Goal: Answer question/provide support

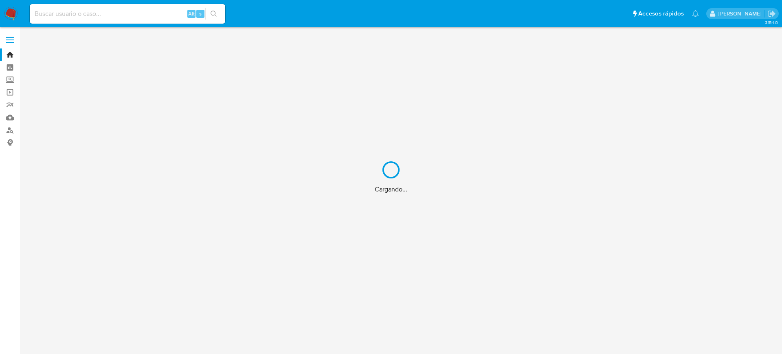
click at [9, 15] on div "Cargando..." at bounding box center [391, 177] width 782 height 354
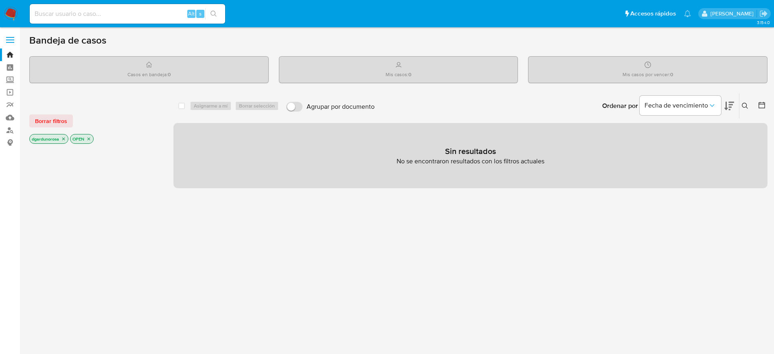
click at [744, 104] on icon at bounding box center [745, 106] width 7 height 7
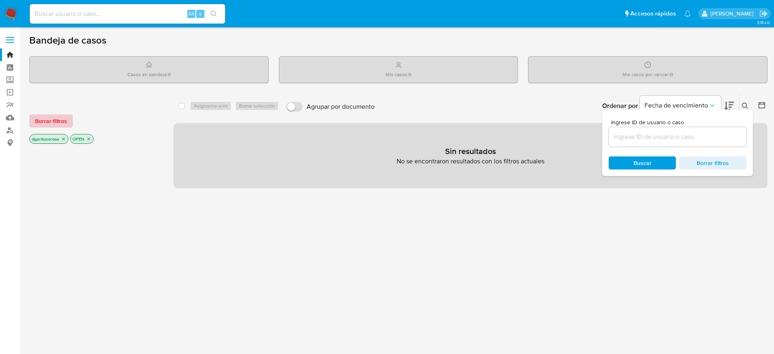
click at [57, 127] on span "Borrar filtros" at bounding box center [51, 120] width 32 height 11
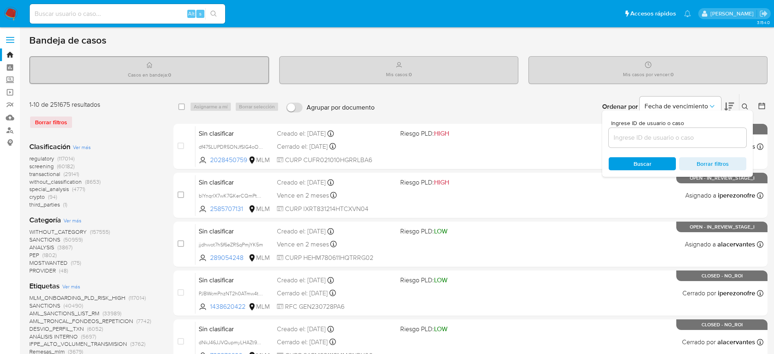
click at [680, 141] on input at bounding box center [678, 137] width 138 height 11
paste input "iRm9kWQ5C2KJjYwS66mSjXMj"
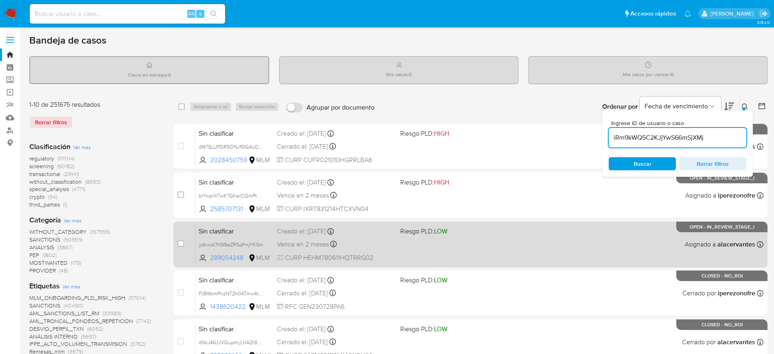
type input "iRm9kWQ5C2KJjYwS66mSjXMj"
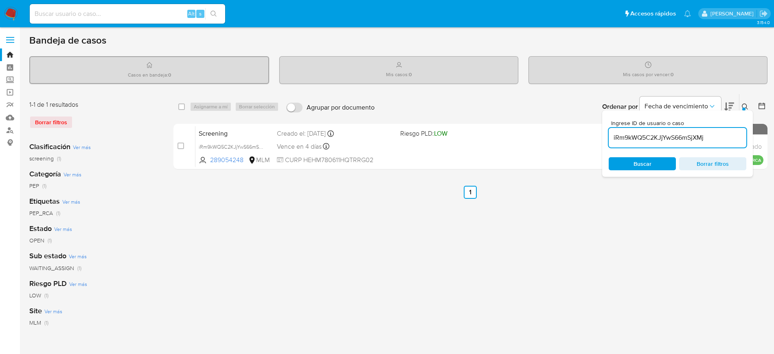
click at [746, 103] on button at bounding box center [745, 107] width 13 height 10
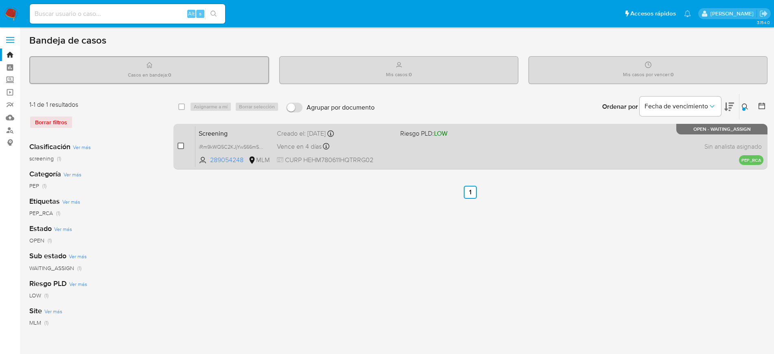
click at [179, 142] on input "checkbox" at bounding box center [180, 145] width 7 height 7
checkbox input "true"
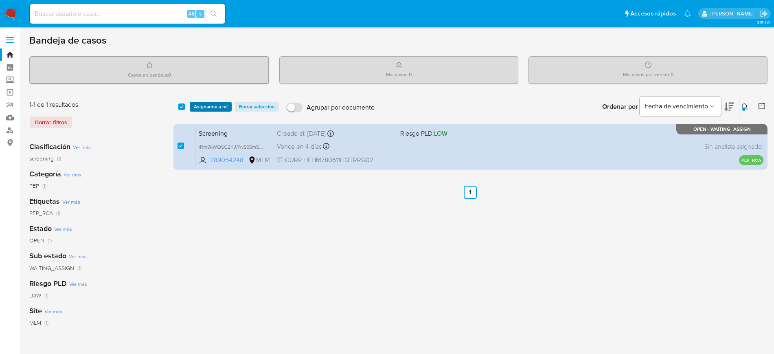
click at [208, 103] on span "Asignarme a mí" at bounding box center [211, 107] width 34 height 8
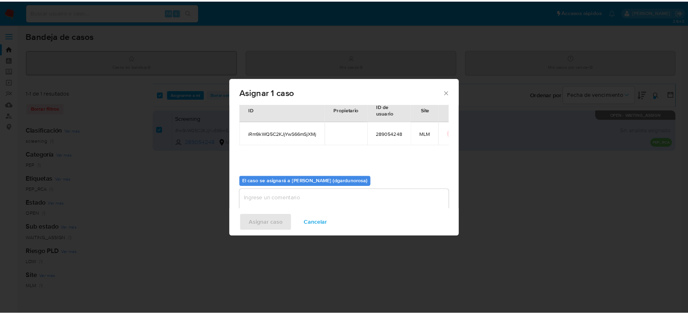
scroll to position [42, 0]
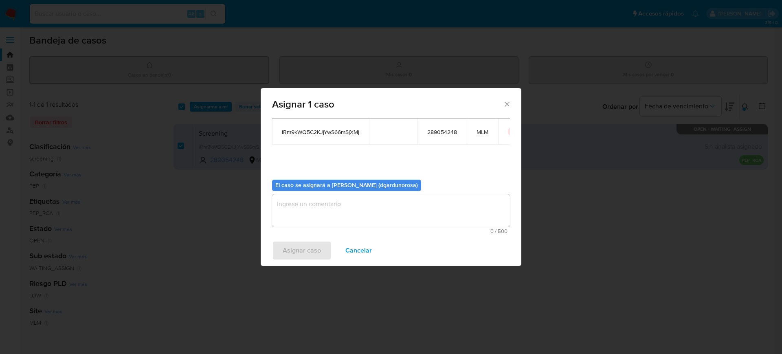
click at [439, 195] on textarea "assign-modal" at bounding box center [391, 210] width 238 height 33
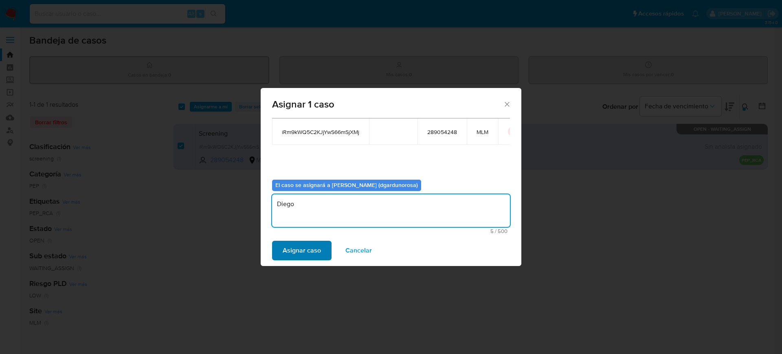
type textarea "Diego"
click at [304, 254] on span "Asignar caso" at bounding box center [302, 250] width 38 height 18
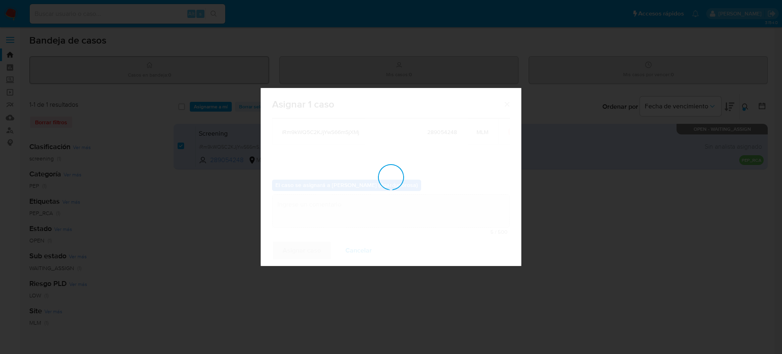
checkbox input "false"
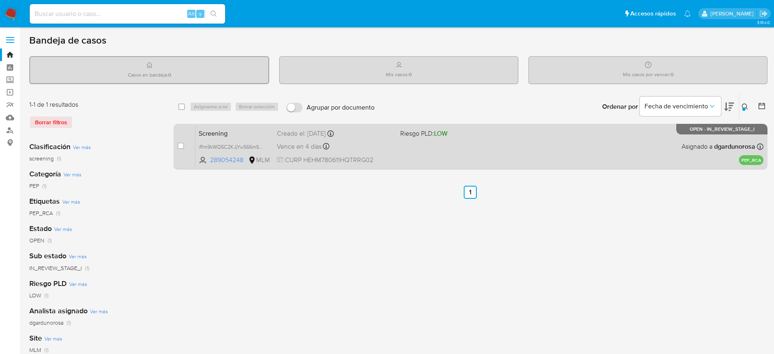
click at [576, 137] on div "Screening iRm9kWQ5C2KJjYwS66mSjXMj 289054248 MLM Riesgo PLD: LOW Creado el: 14/…" at bounding box center [479, 146] width 568 height 41
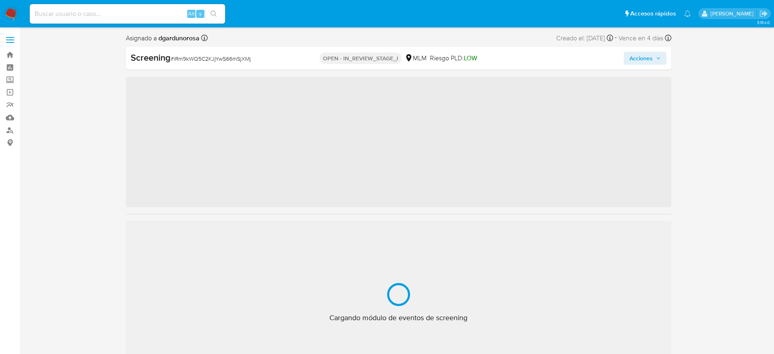
scroll to position [344, 0]
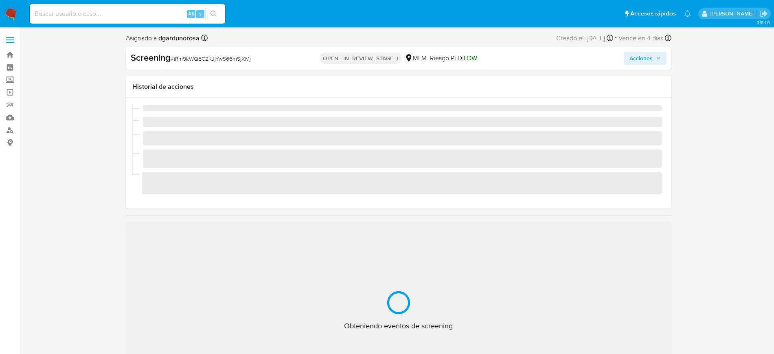
select select "10"
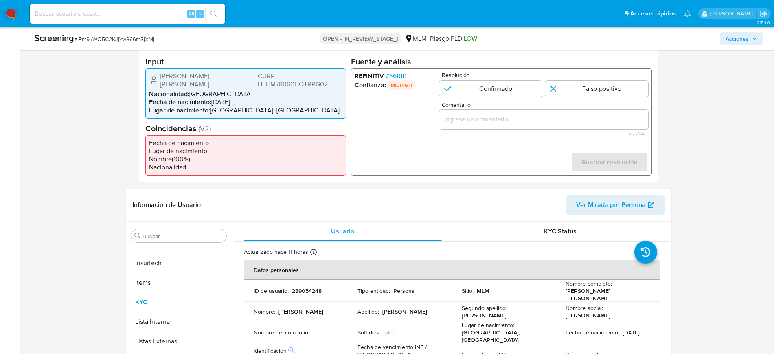
scroll to position [204, 0]
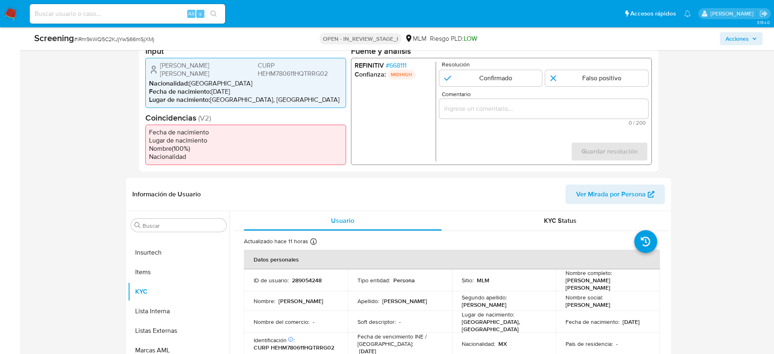
click at [393, 58] on div "REFINITIV # 668111 Confianza: MIDHIGH Resolución Confirmado Falso positivo Come…" at bounding box center [500, 110] width 301 height 107
click at [394, 66] on span "# 668111" at bounding box center [395, 65] width 21 height 8
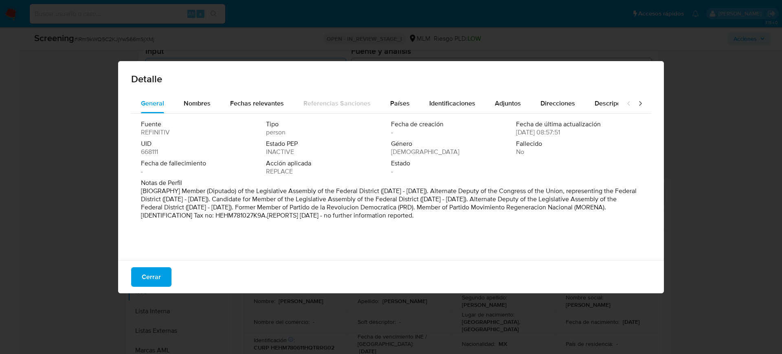
click at [681, 143] on div "Detalle General Nombres Fechas relevantes Referencias Sanciones Países Identifi…" at bounding box center [391, 177] width 782 height 354
click at [139, 285] on button "Cerrar" at bounding box center [151, 277] width 40 height 20
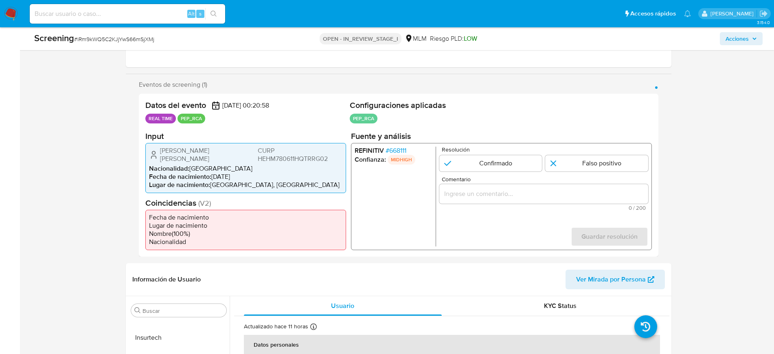
scroll to position [102, 0]
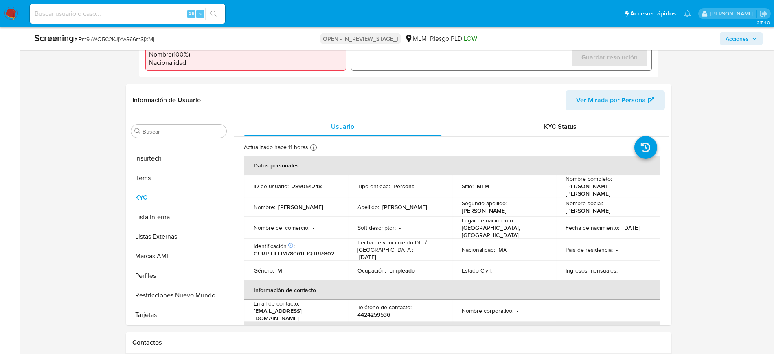
scroll to position [305, 0]
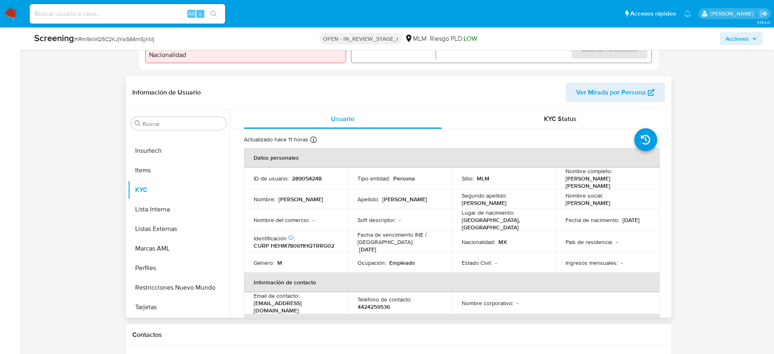
drag, startPoint x: 578, startPoint y: 190, endPoint x: 561, endPoint y: 180, distance: 20.2
click at [561, 180] on td "Nombre completo : Miguel Angel Hernandez Hernandez" at bounding box center [608, 178] width 104 height 22
copy p "Miguel Angel Hernandez Hernandez"
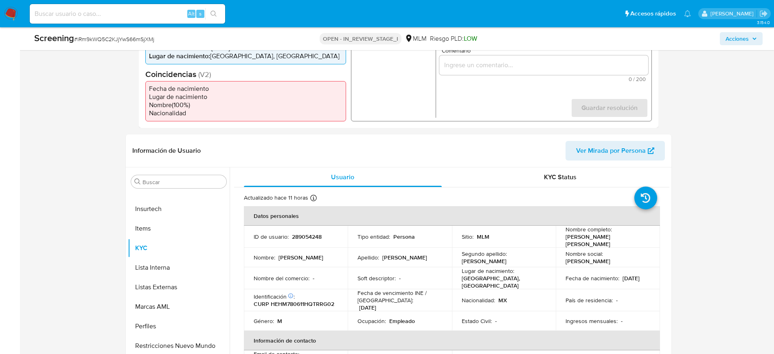
scroll to position [153, 0]
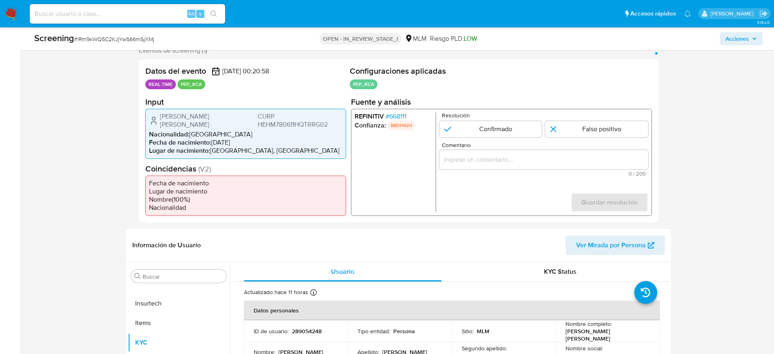
click at [400, 119] on span "# 668111" at bounding box center [395, 116] width 21 height 8
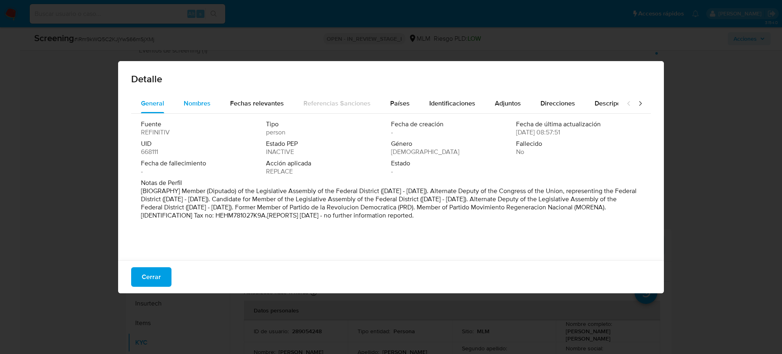
drag, startPoint x: 199, startPoint y: 101, endPoint x: 202, endPoint y: 106, distance: 6.2
click at [199, 101] on span "Nombres" at bounding box center [197, 103] width 27 height 9
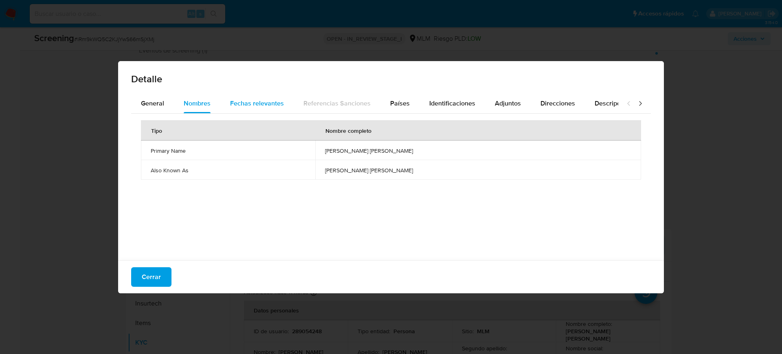
click at [254, 97] on div "Fechas relevantes" at bounding box center [257, 104] width 54 height 20
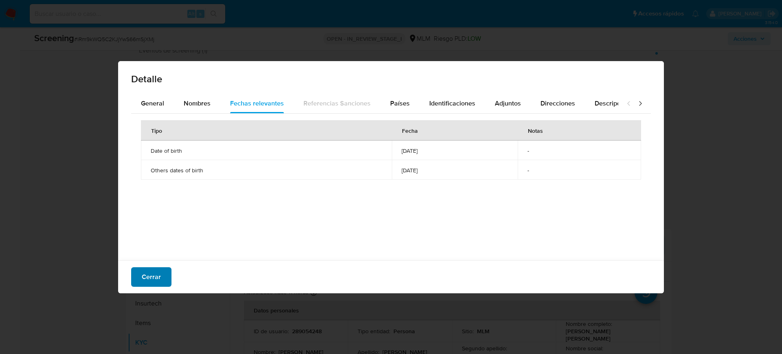
click at [162, 279] on button "Cerrar" at bounding box center [151, 277] width 40 height 20
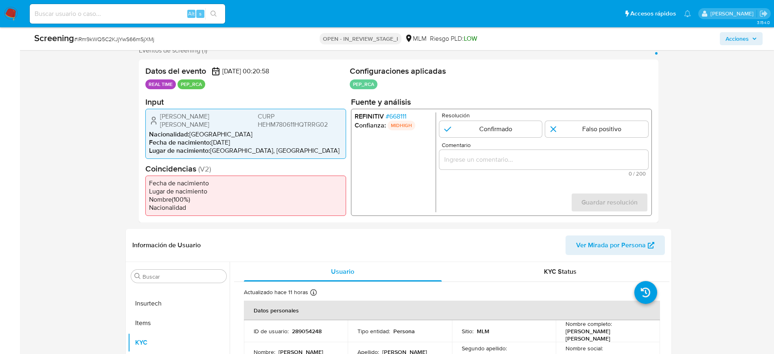
click at [404, 116] on span "# 668111" at bounding box center [395, 116] width 21 height 8
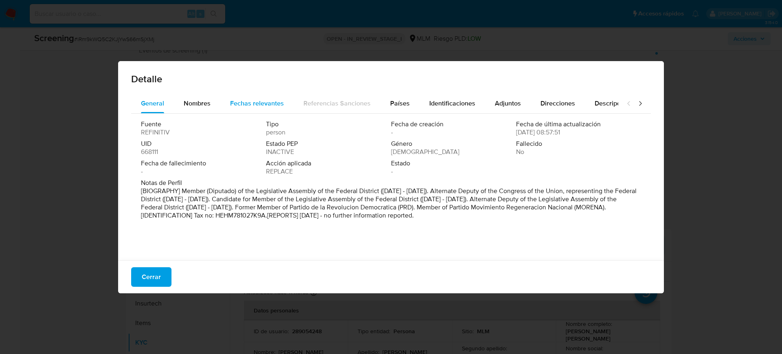
click at [251, 105] on span "Fechas relevantes" at bounding box center [257, 103] width 54 height 9
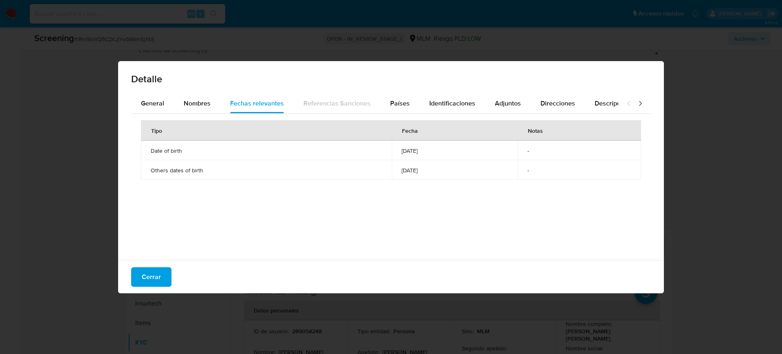
click at [692, 166] on div "Detalle General Nombres Fechas relevantes Referencias Sanciones Países Identifi…" at bounding box center [391, 177] width 782 height 354
click at [142, 280] on span "Cerrar" at bounding box center [151, 277] width 19 height 18
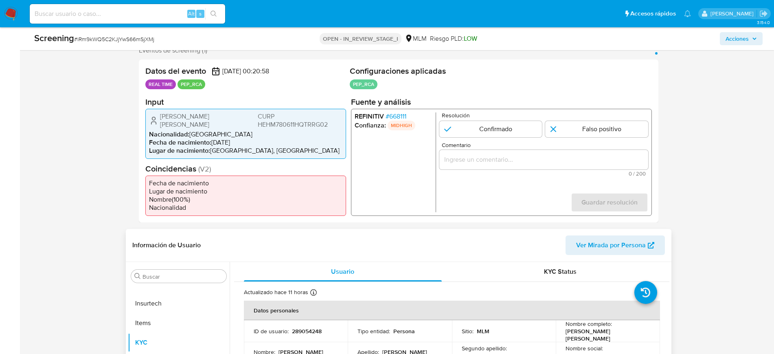
scroll to position [254, 0]
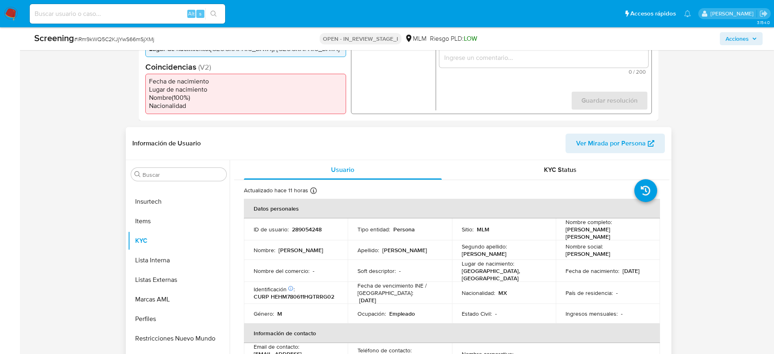
click at [290, 297] on p "CURP HEHM780611HQTRRG02" at bounding box center [294, 296] width 81 height 7
copy p "HEHM780611HQTRRG02"
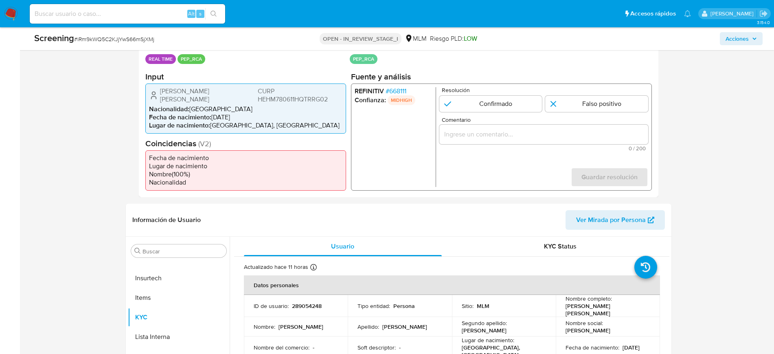
scroll to position [102, 0]
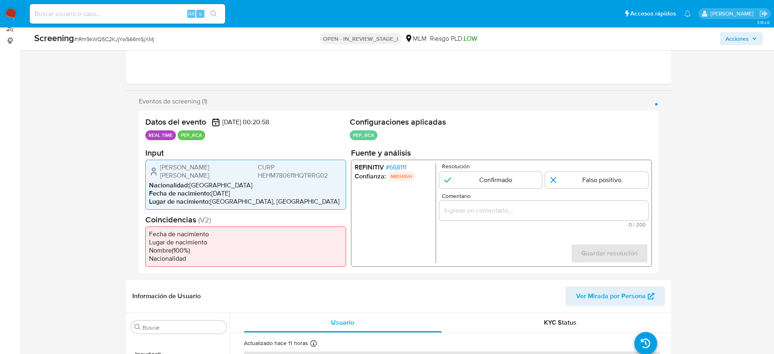
drag, startPoint x: 277, startPoint y: 201, endPoint x: 214, endPoint y: 208, distance: 63.8
click at [214, 208] on div "Miguel Angel Hernandez Hernandez CURP HEHM780611HQTRRG02 Nacionalidad : México …" at bounding box center [245, 184] width 201 height 50
click at [265, 199] on li "Lugar de nacimiento : MEXICO, QUERÉTARO" at bounding box center [245, 201] width 193 height 8
click at [262, 199] on li "Lugar de nacimiento : MEXICO, QUERÉTARO" at bounding box center [245, 201] width 193 height 8
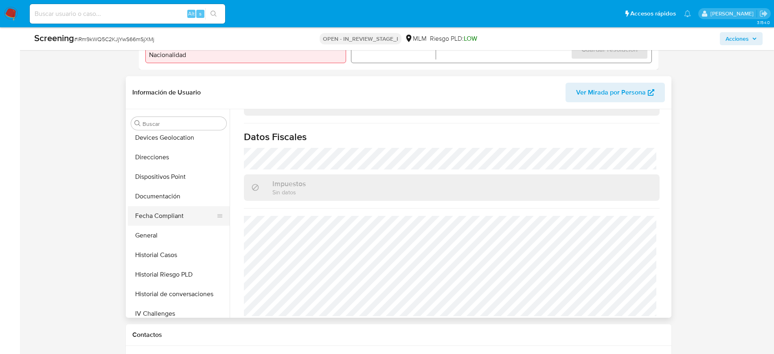
scroll to position [140, 0]
click at [145, 233] on button "General" at bounding box center [175, 237] width 95 height 20
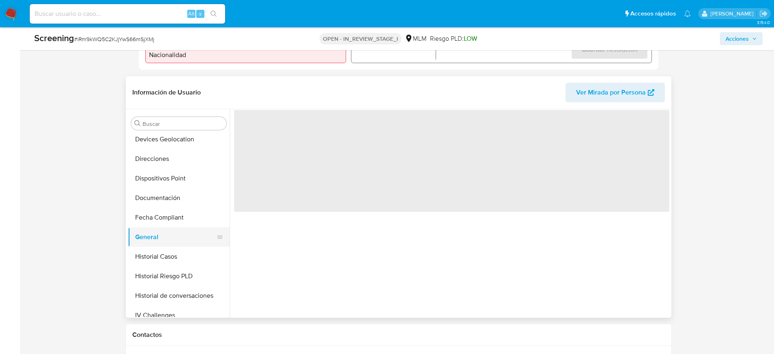
scroll to position [0, 0]
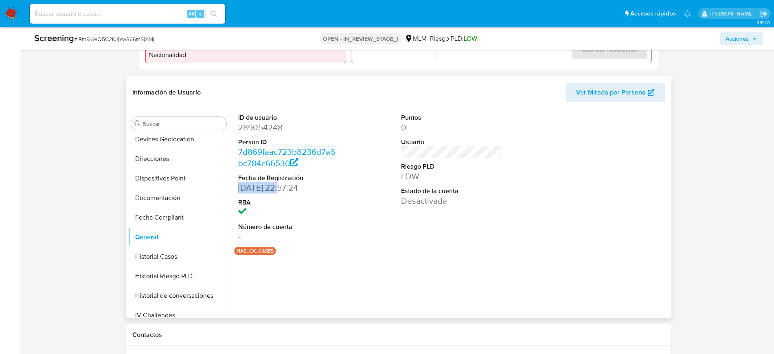
drag, startPoint x: 237, startPoint y: 193, endPoint x: 278, endPoint y: 188, distance: 42.2
click at [278, 188] on div "ID de usuario 289054248 Person ID 7d869faac723b8236d7a6bc784c66530 Fecha de Reg…" at bounding box center [288, 178] width 109 height 138
copy dd "06/12/2017"
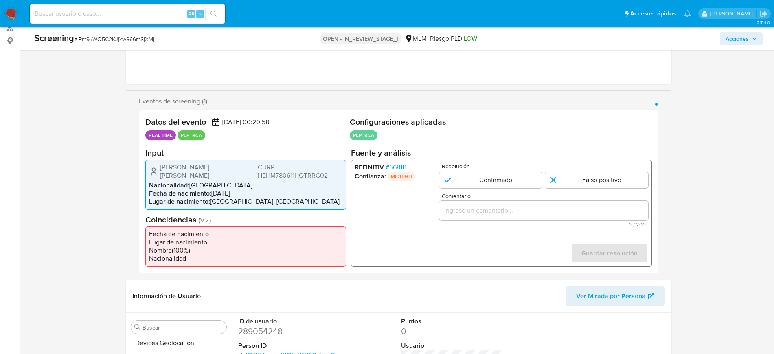
scroll to position [51, 0]
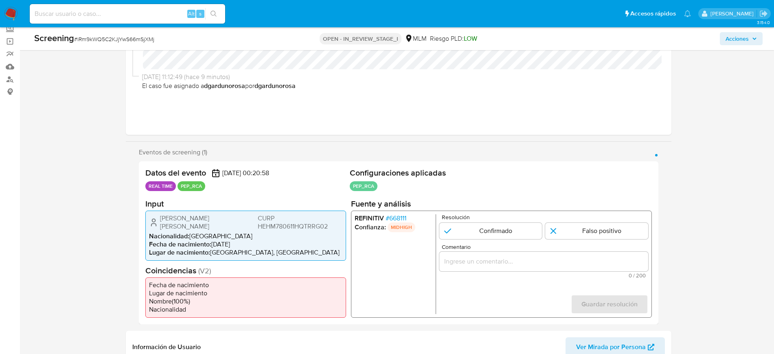
click at [393, 216] on span "# 668111" at bounding box center [395, 218] width 21 height 8
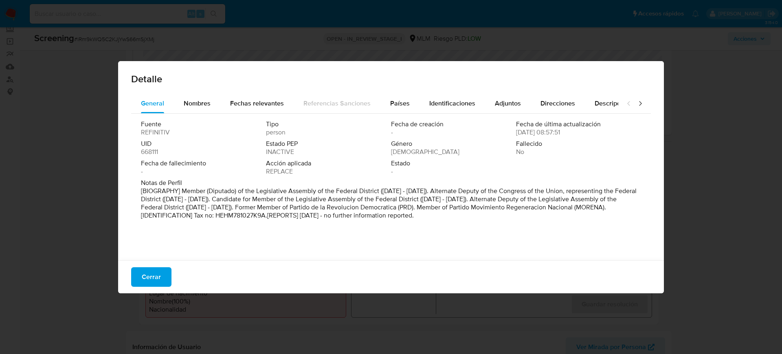
click at [162, 272] on button "Cerrar" at bounding box center [151, 277] width 40 height 20
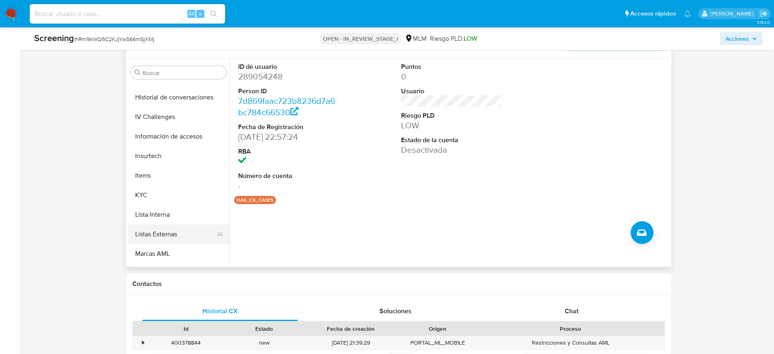
scroll to position [305, 0]
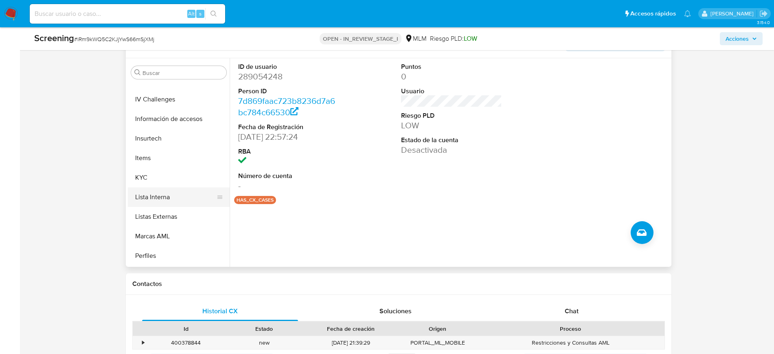
click at [168, 197] on button "Lista Interna" at bounding box center [175, 197] width 95 height 20
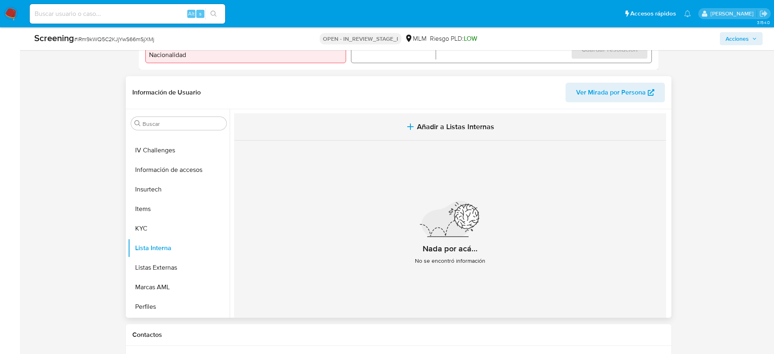
click at [425, 128] on span "Añadir a Listas Internas" at bounding box center [455, 126] width 77 height 9
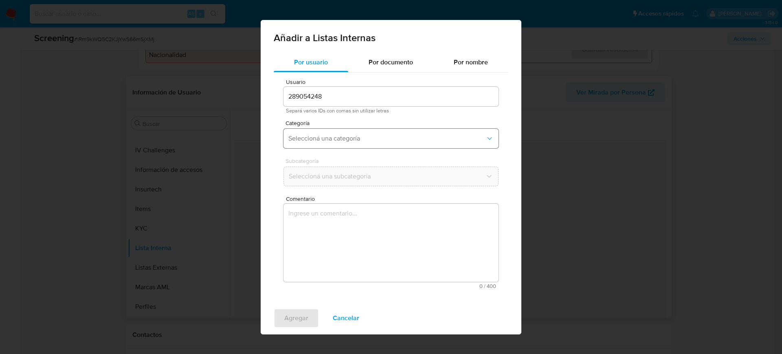
click at [385, 144] on button "Seleccioná una categoría" at bounding box center [390, 139] width 215 height 20
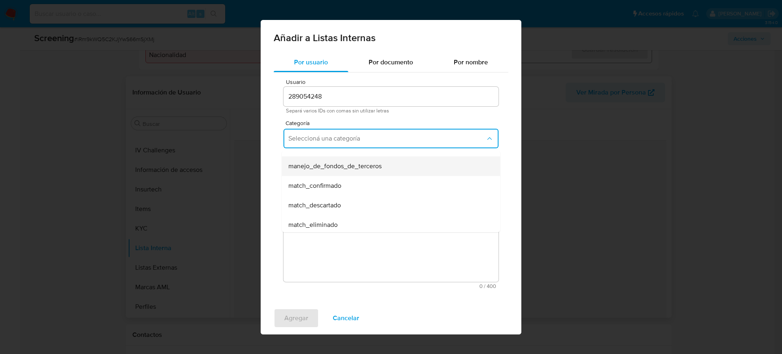
scroll to position [51, 0]
click at [400, 186] on div "match_descartado" at bounding box center [388, 188] width 200 height 20
click at [385, 173] on span "Seleccioná una subcategoría" at bounding box center [386, 176] width 197 height 8
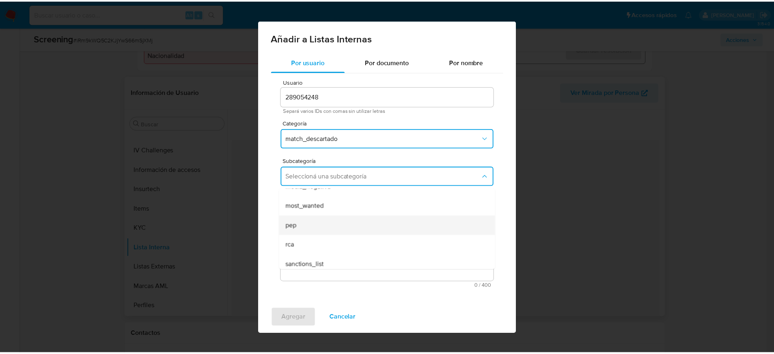
scroll to position [55, 0]
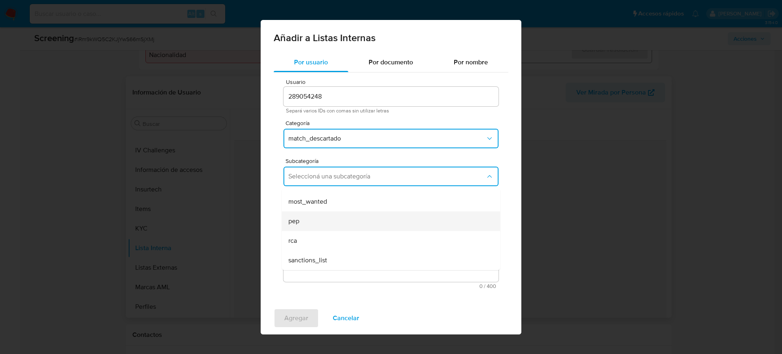
click at [401, 219] on div "pep" at bounding box center [388, 221] width 200 height 20
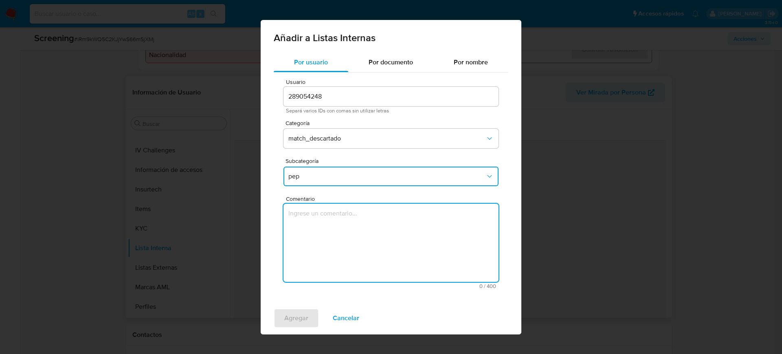
click at [401, 219] on textarea "Comentario" at bounding box center [390, 243] width 215 height 78
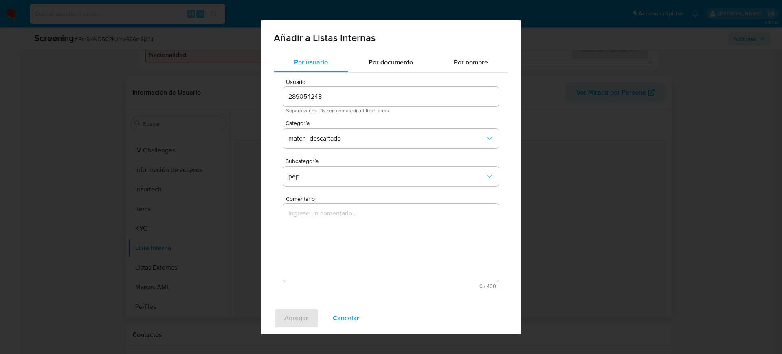
click at [401, 268] on textarea "Comentario" at bounding box center [390, 243] width 215 height 78
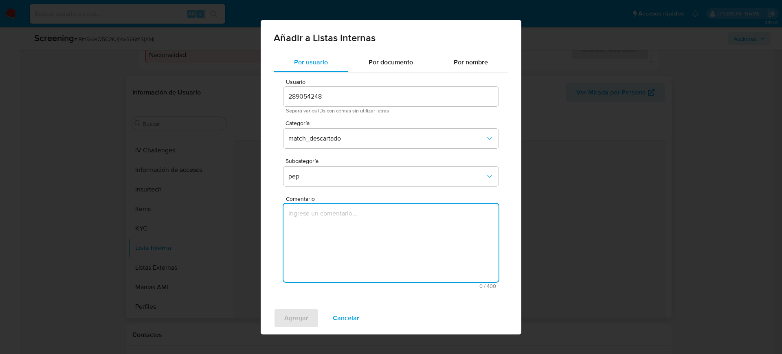
paste textarea "SE DESCARTA COINCIDENCIA EN LISTA PEP RCA, YA QUE LA FECHA DE NACIMIENTO DE ACU…"
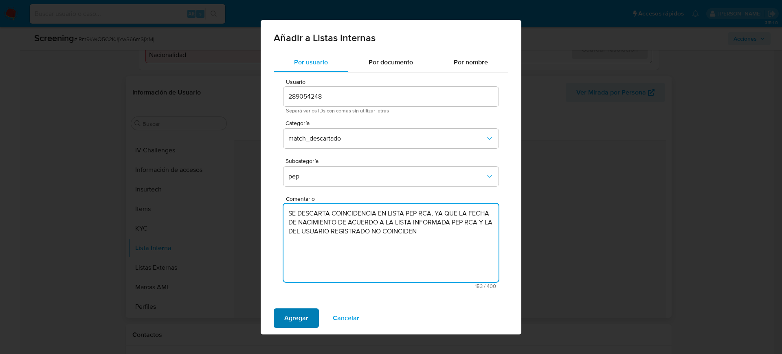
type textarea "SE DESCARTA COINCIDENCIA EN LISTA PEP RCA, YA QUE LA FECHA DE NACIMIENTO DE ACU…"
click at [291, 319] on span "Agregar" at bounding box center [296, 318] width 24 height 18
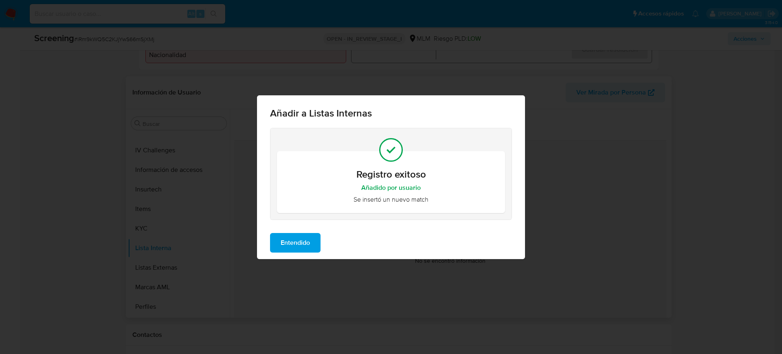
click at [297, 245] on span "Entendido" at bounding box center [294, 243] width 29 height 18
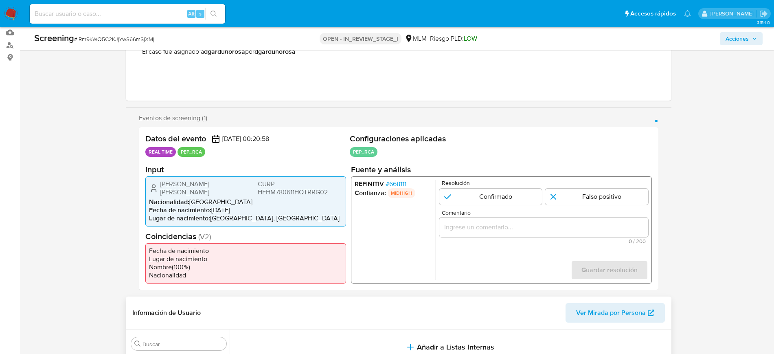
scroll to position [51, 0]
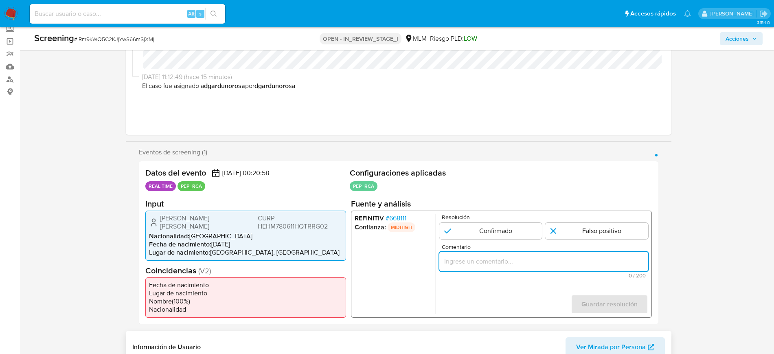
click at [519, 261] on input "Comentario" at bounding box center [543, 261] width 209 height 11
paste input "SE DESCARTA COINCIDENCIA EN LISTA PEP RCA, YA QUE LA FECHA DE NACIMIENTO DE ACU…"
type input "SE DESCARTA COINCIDENCIA EN LISTA PEP RCA, YA QUE LA FECHA DE NACIMIENTO DE ACU…"
click at [589, 231] on input "1 de 1" at bounding box center [596, 230] width 103 height 16
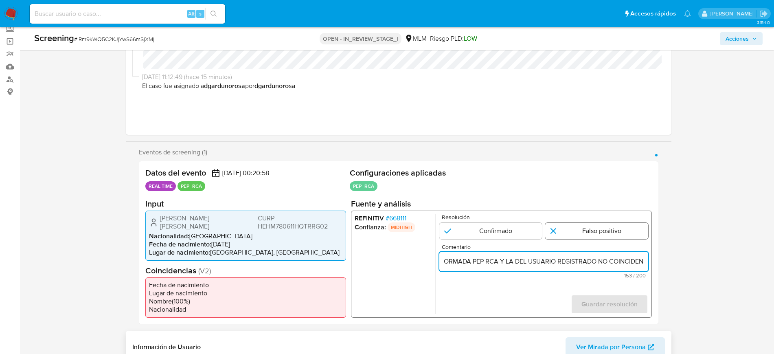
radio input "true"
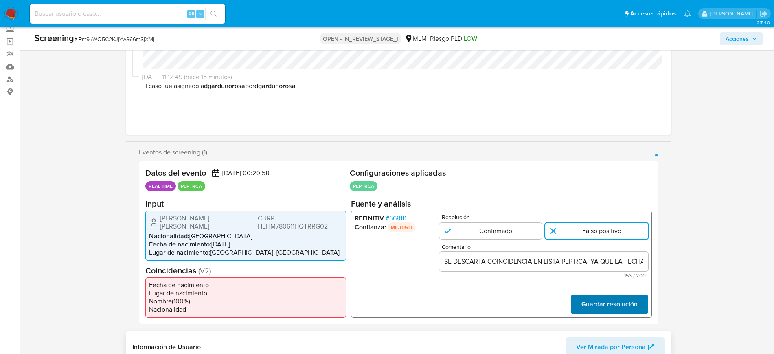
click at [611, 296] on span "Guardar resolución" at bounding box center [609, 304] width 56 height 18
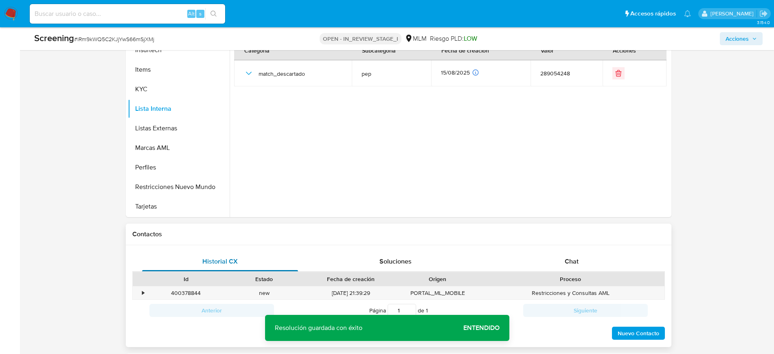
scroll to position [407, 0]
click at [178, 188] on button "Restricciones Nuevo Mundo" at bounding box center [175, 186] width 95 height 20
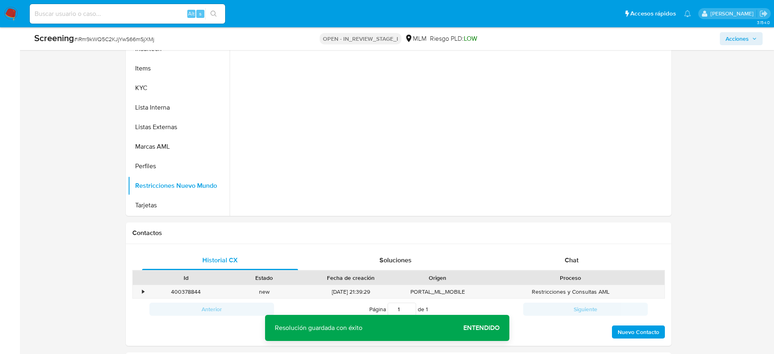
scroll to position [356, 0]
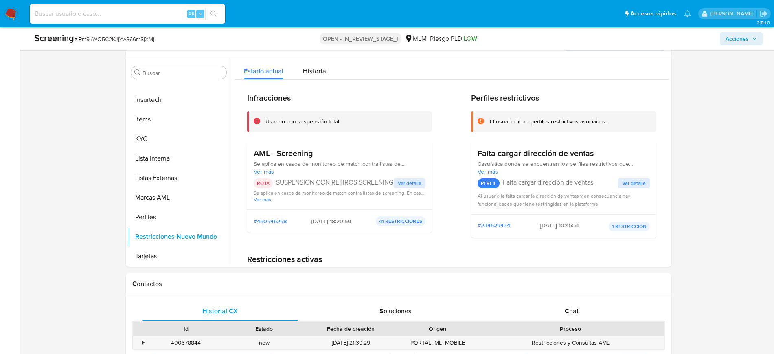
click at [399, 180] on span "Ver detalle" at bounding box center [410, 183] width 24 height 8
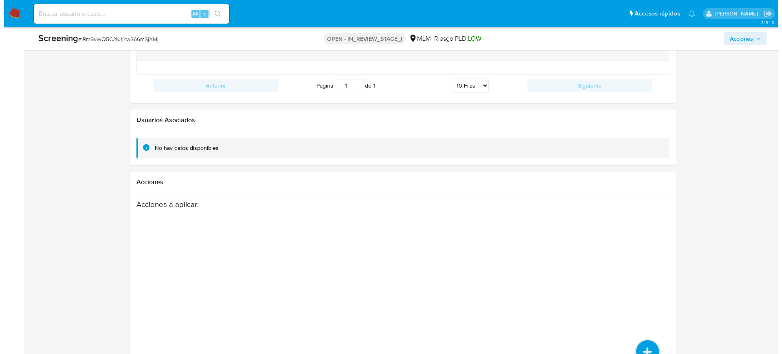
scroll to position [1281, 0]
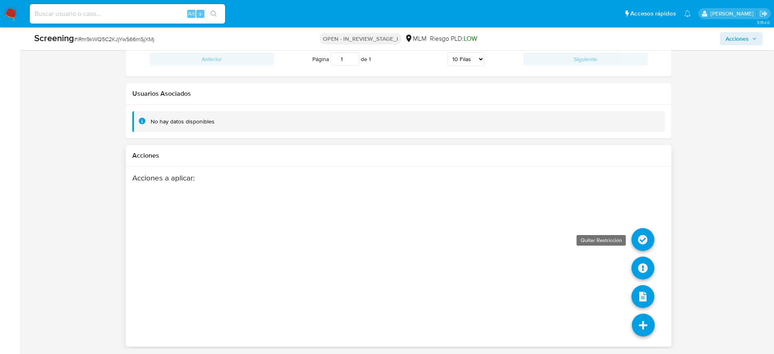
click at [640, 243] on icon at bounding box center [642, 239] width 23 height 23
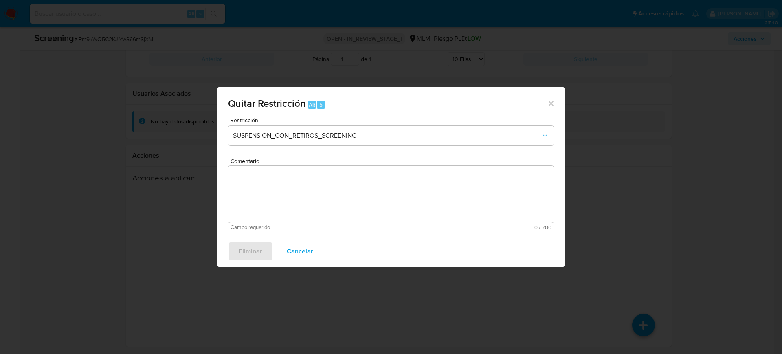
click at [371, 177] on textarea "Comentario" at bounding box center [391, 194] width 326 height 57
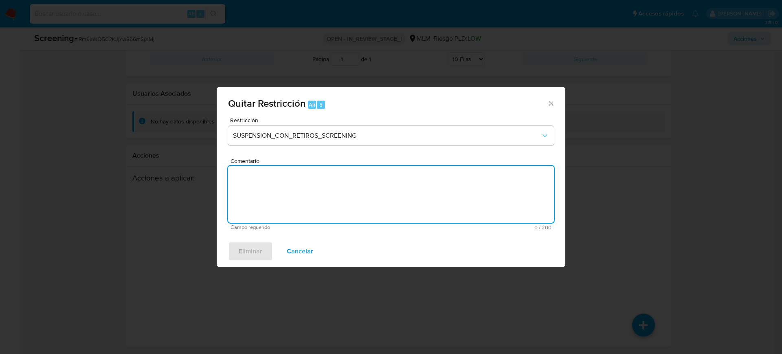
paste textarea "SE DESCARTA COINCIDENCIA EN LISTA PEP RCA, YA QUE LA FECHA DE NACIMIENTO DE ACU…"
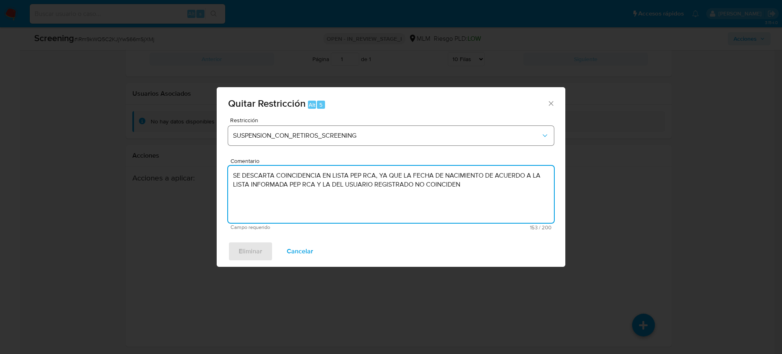
type textarea "SE DESCARTA COINCIDENCIA EN LISTA PEP RCA, YA QUE LA FECHA DE NACIMIENTO DE ACU…"
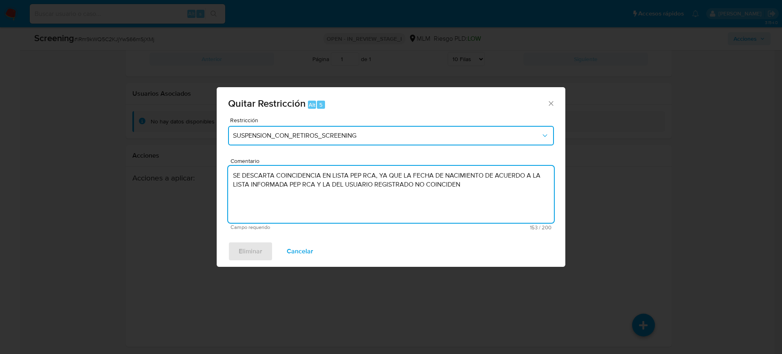
click at [342, 140] on button "SUSPENSION_CON_RETIROS_SCREENING" at bounding box center [391, 136] width 326 height 20
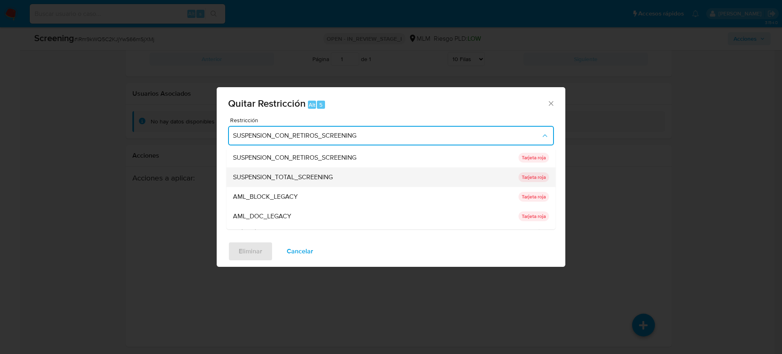
click at [349, 171] on div "SUSPENSION_TOTAL_SCREENING" at bounding box center [373, 177] width 280 height 20
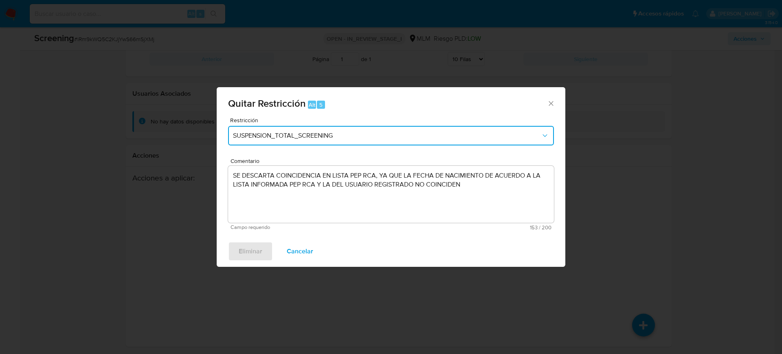
click at [374, 127] on button "SUSPENSION_TOTAL_SCREENING" at bounding box center [391, 136] width 326 height 20
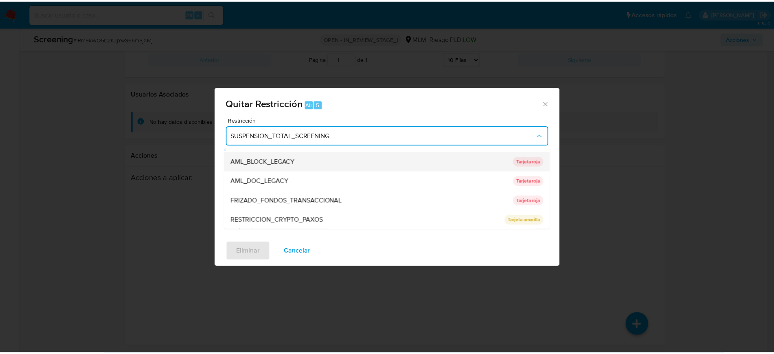
scroll to position [75, 0]
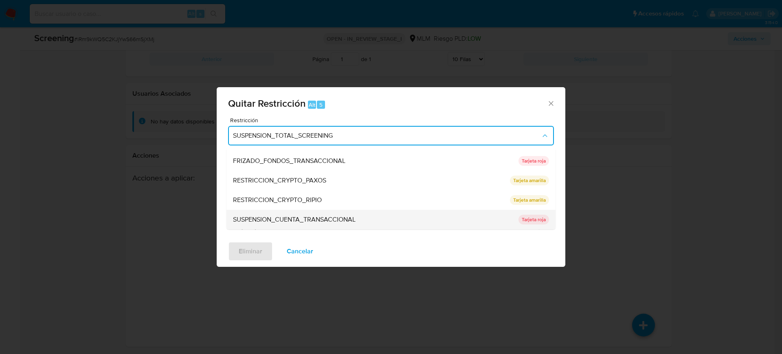
click at [377, 218] on div "SUSPENSION_CUENTA_TRANSACCIONAL" at bounding box center [373, 220] width 280 height 20
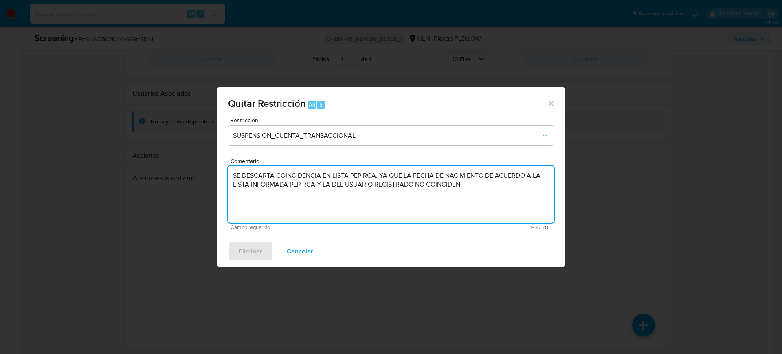
click at [315, 194] on textarea "SE DESCARTA COINCIDENCIA EN LISTA PEP RCA, YA QUE LA FECHA DE NACIMIENTO DE ACU…" at bounding box center [391, 194] width 326 height 57
click at [679, 186] on div "Quitar Restricción Alt 5 Restricción SUSPENSION_CUENTA_TRANSACCIONAL Comentario…" at bounding box center [391, 177] width 782 height 354
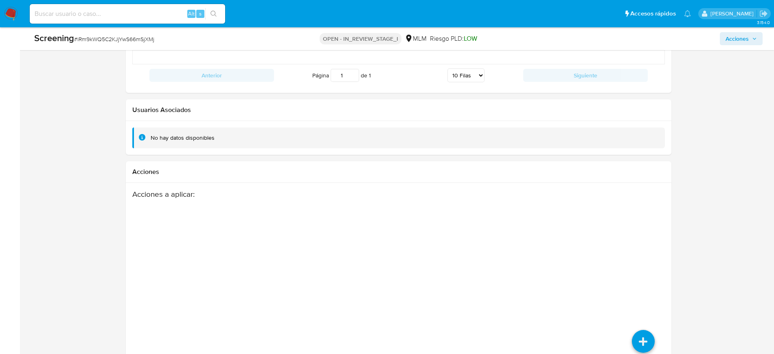
scroll to position [1281, 0]
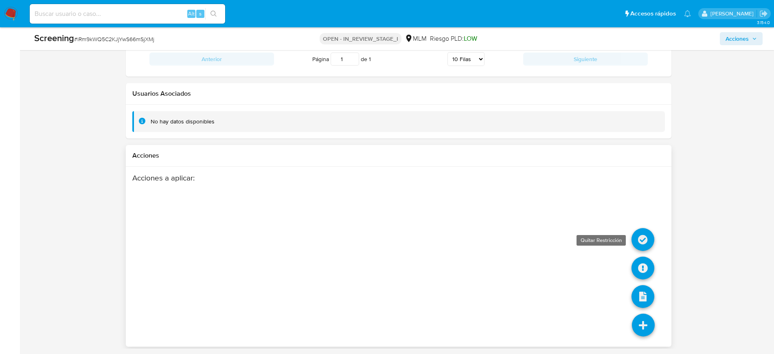
click at [640, 242] on icon at bounding box center [642, 239] width 23 height 23
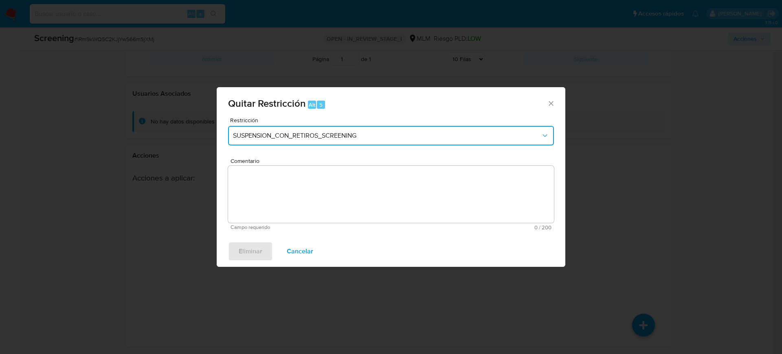
click at [375, 134] on span "SUSPENSION_CON_RETIROS_SCREENING" at bounding box center [387, 135] width 308 height 8
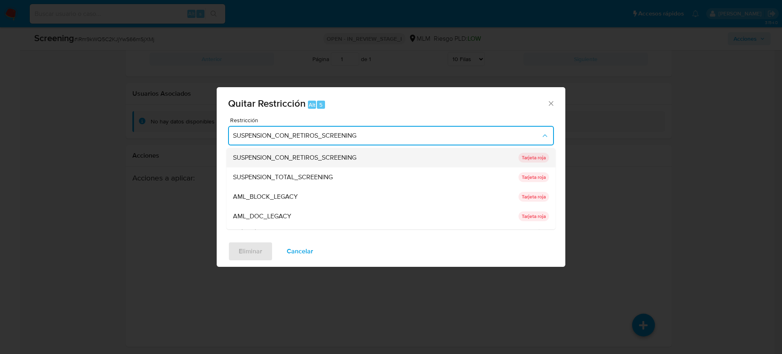
click at [377, 152] on div "SUSPENSION_CON_RETIROS_SCREENING" at bounding box center [373, 158] width 280 height 20
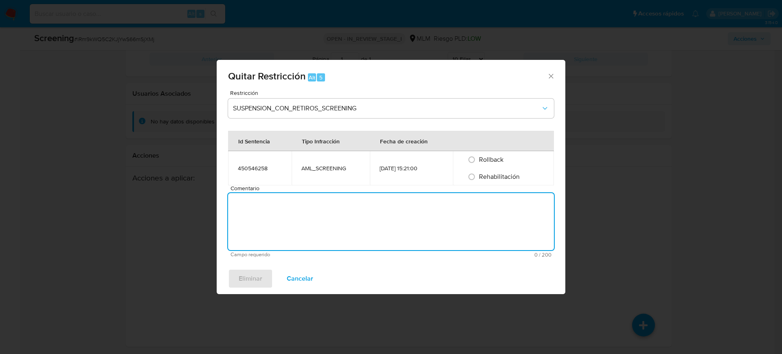
click at [351, 210] on textarea "Comentario" at bounding box center [391, 221] width 326 height 57
paste textarea "SE DESCARTA COINCIDENCIA EN LISTA PEP RCA, YA QUE LA FECHA DE NACIMIENTO DE ACU…"
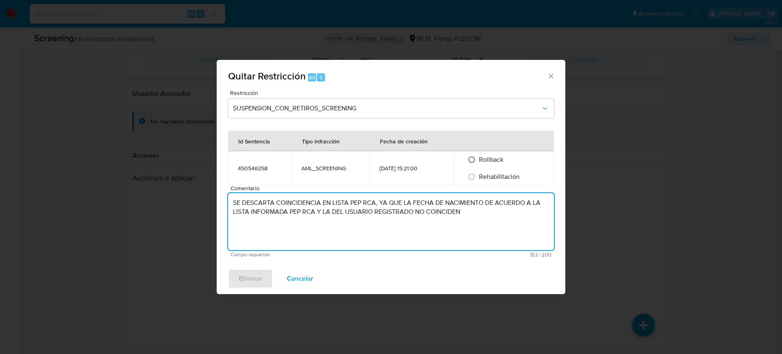
type textarea "SE DESCARTA COINCIDENCIA EN LISTA PEP RCA, YA QUE LA FECHA DE NACIMIENTO DE ACU…"
click at [470, 162] on input "Rollback" at bounding box center [471, 159] width 13 height 13
radio input "true"
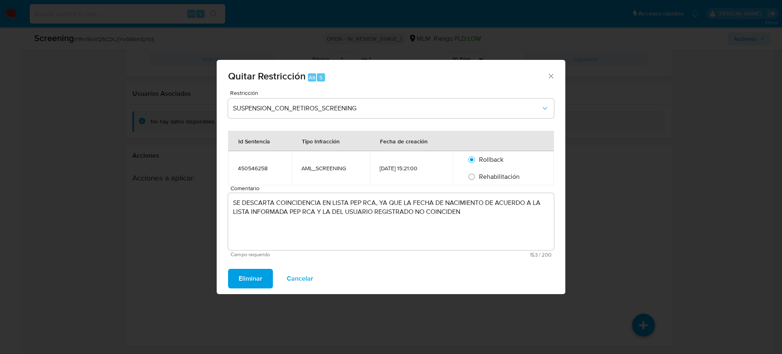
click at [265, 273] on button "Eliminar" at bounding box center [250, 279] width 45 height 20
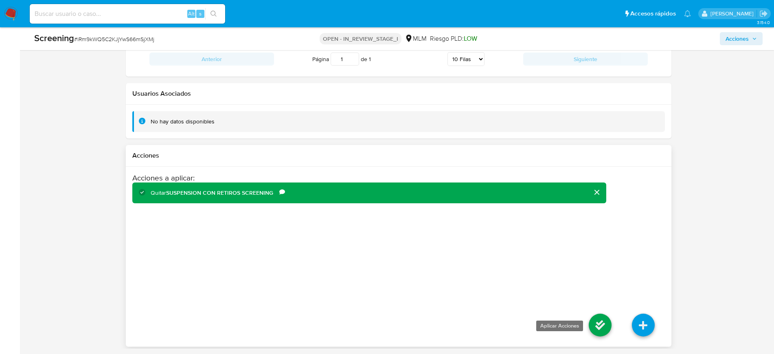
click at [594, 319] on icon at bounding box center [600, 324] width 23 height 23
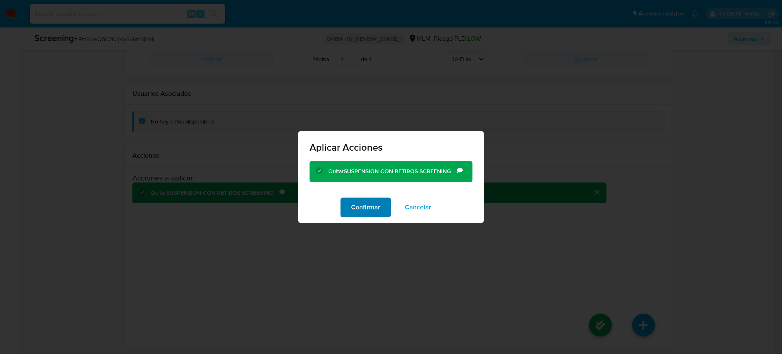
click at [372, 213] on span "Confirmar" at bounding box center [365, 207] width 29 height 18
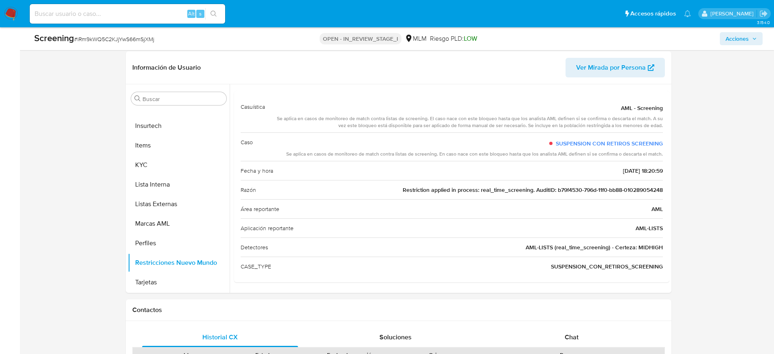
scroll to position [314, 0]
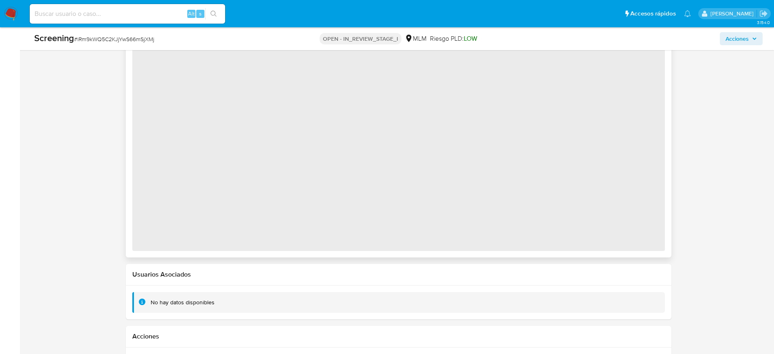
scroll to position [814, 0]
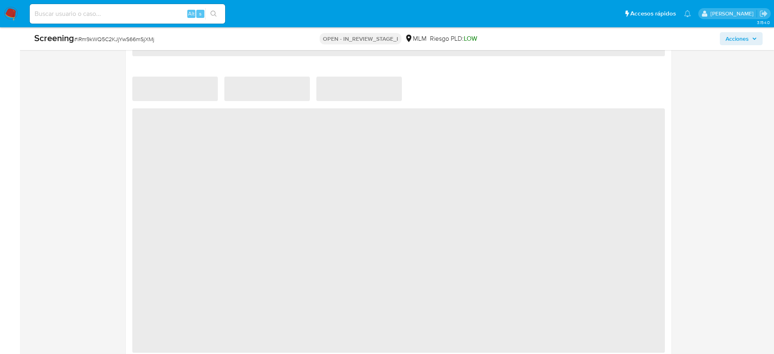
select select "10"
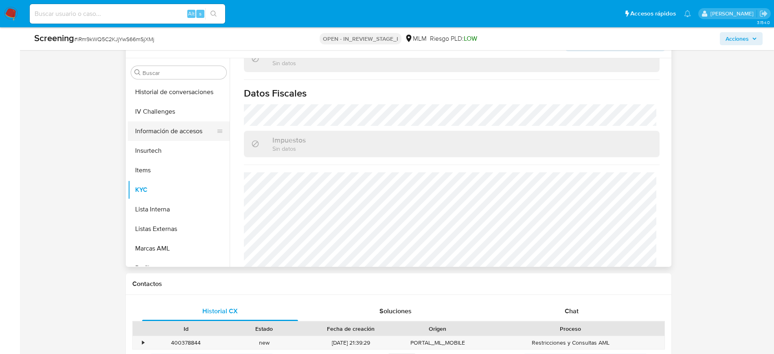
scroll to position [242, 0]
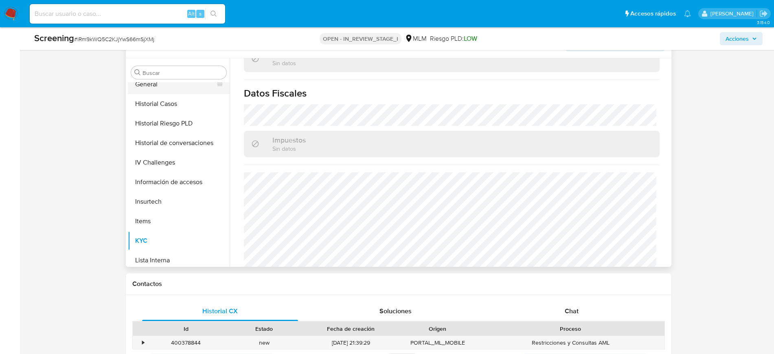
click at [171, 84] on button "General" at bounding box center [175, 84] width 95 height 20
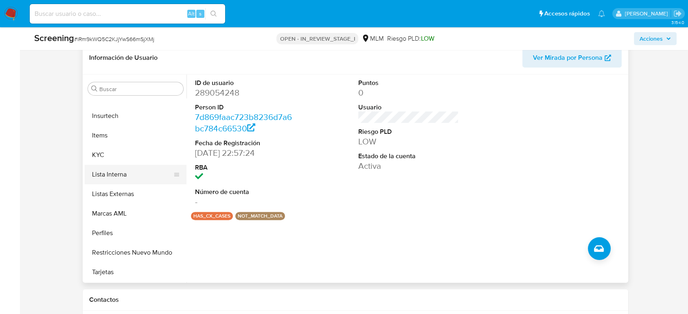
scroll to position [361, 0]
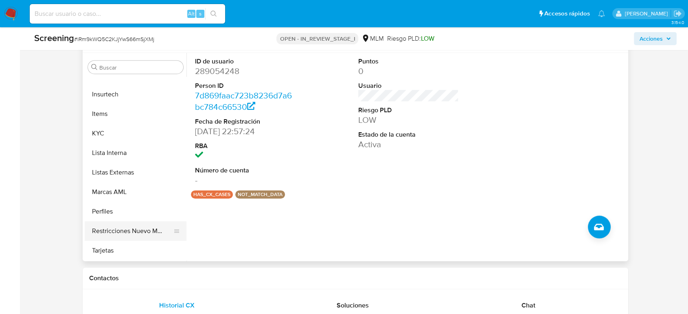
click at [137, 230] on button "Restricciones Nuevo Mundo" at bounding box center [132, 231] width 95 height 20
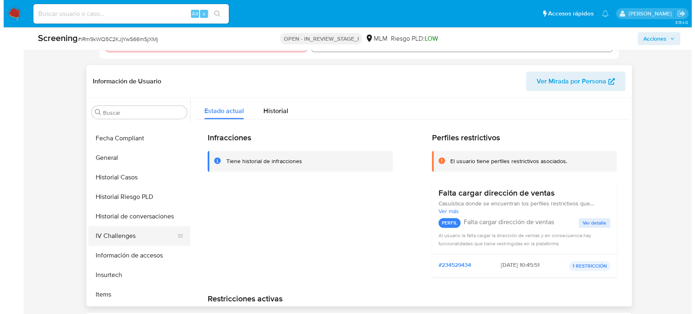
scroll to position [0, 0]
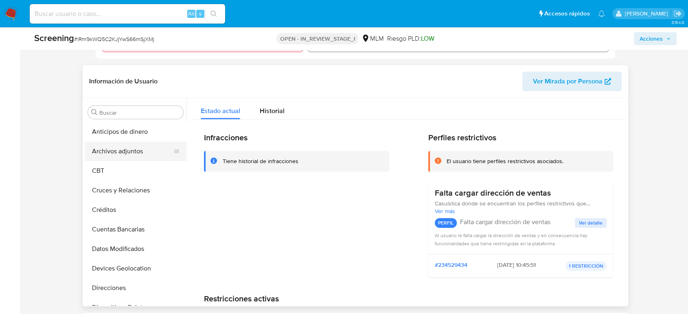
click at [135, 156] on button "Archivos adjuntos" at bounding box center [132, 152] width 95 height 20
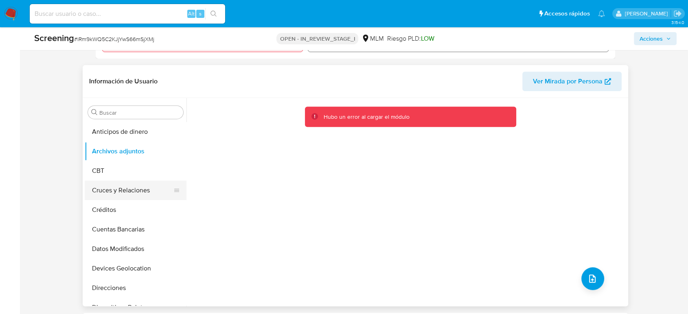
drag, startPoint x: 122, startPoint y: 190, endPoint x: 124, endPoint y: 183, distance: 6.8
click at [122, 189] on button "Cruces y Relaciones" at bounding box center [132, 191] width 95 height 20
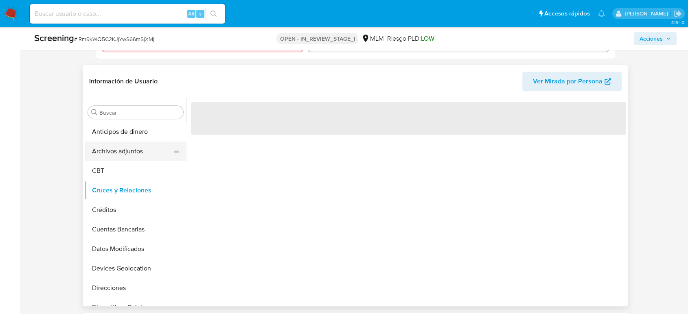
click at [129, 158] on button "Archivos adjuntos" at bounding box center [132, 152] width 95 height 20
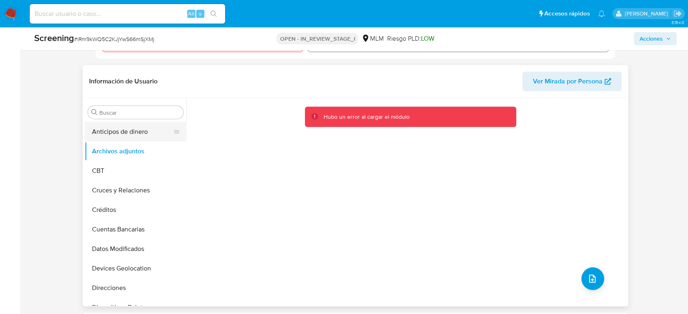
click at [127, 138] on button "Anticipos de dinero" at bounding box center [132, 132] width 95 height 20
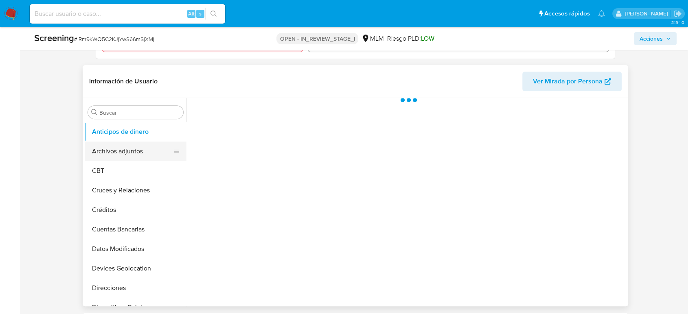
click at [130, 156] on button "Archivos adjuntos" at bounding box center [132, 152] width 95 height 20
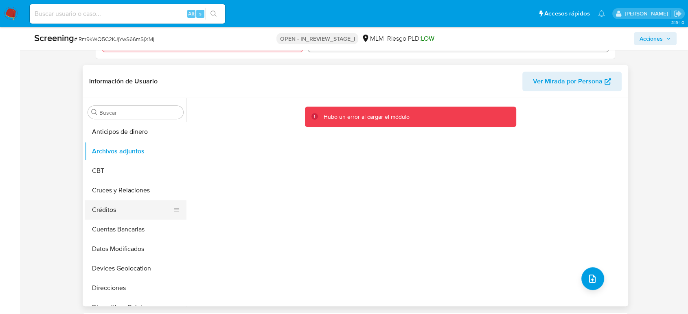
click at [144, 205] on button "Créditos" at bounding box center [132, 210] width 95 height 20
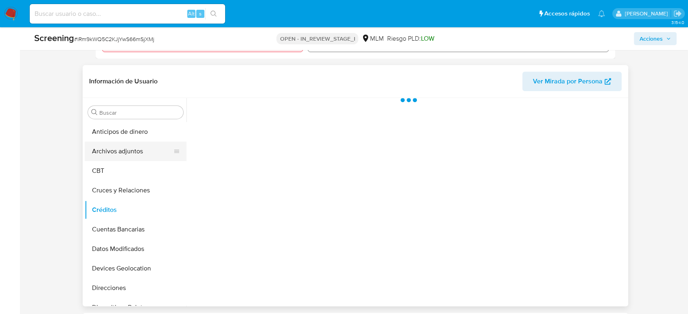
click at [124, 154] on button "Archivos adjuntos" at bounding box center [132, 152] width 95 height 20
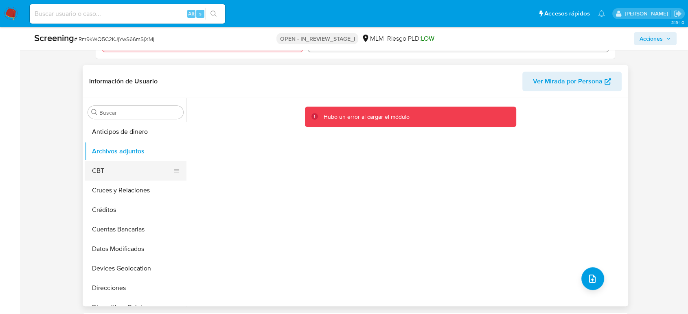
click at [132, 169] on button "CBT" at bounding box center [132, 171] width 95 height 20
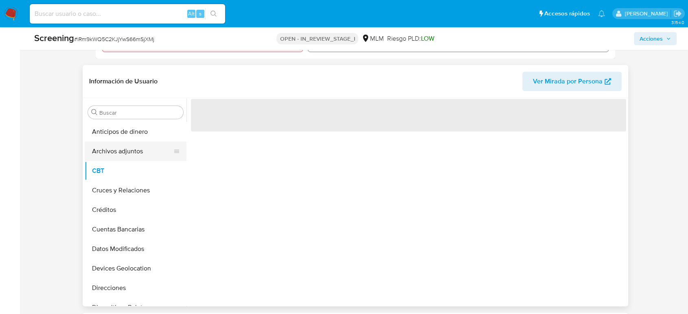
click at [131, 151] on button "Archivos adjuntos" at bounding box center [132, 152] width 95 height 20
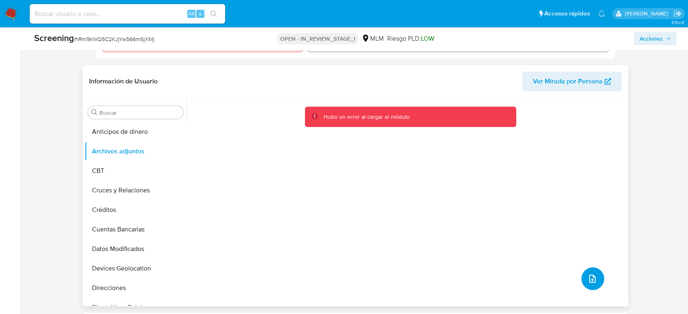
click at [589, 280] on icon "upload-file" at bounding box center [592, 279] width 10 height 10
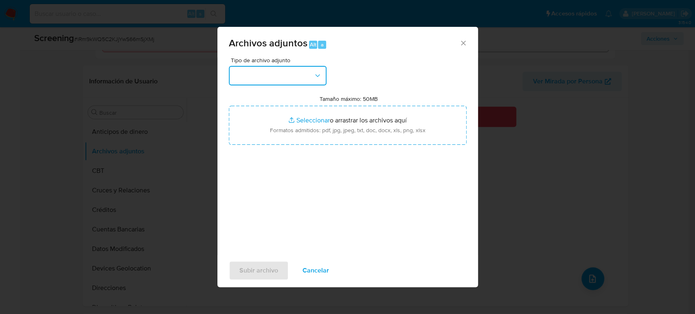
click at [274, 80] on button "button" at bounding box center [278, 76] width 98 height 20
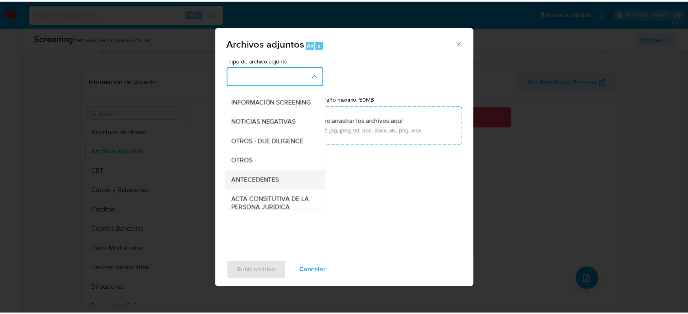
scroll to position [90, 0]
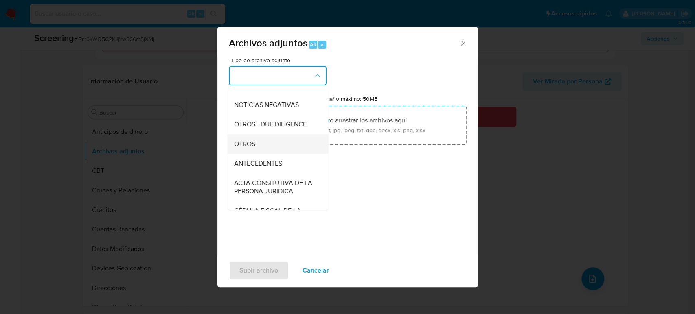
click at [267, 153] on div "OTROS" at bounding box center [275, 144] width 83 height 20
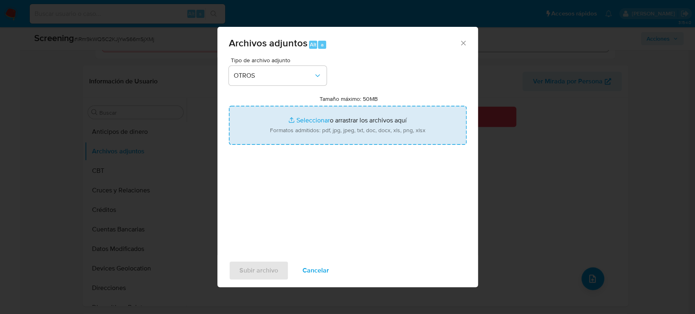
type input "C:\fakepath\MIGUEL ANGEL HERNANDEZ HERNANDEZ.pdf"
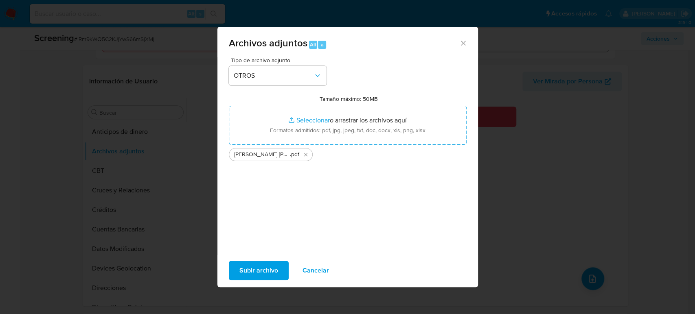
click at [250, 272] on span "Subir archivo" at bounding box center [258, 271] width 39 height 18
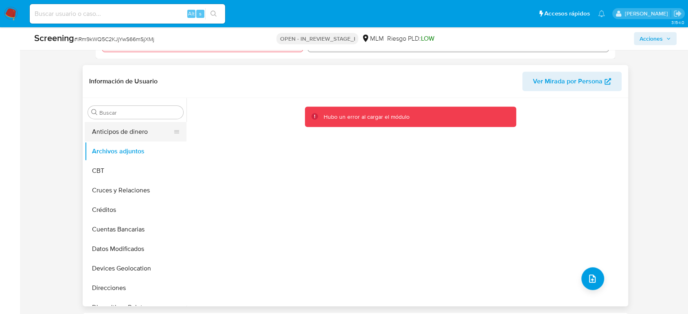
click at [122, 134] on button "Anticipos de dinero" at bounding box center [132, 132] width 95 height 20
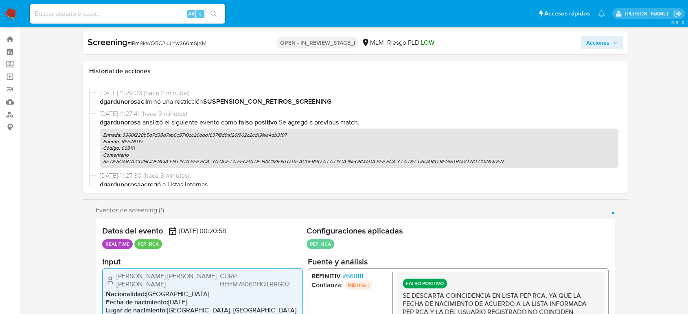
scroll to position [0, 0]
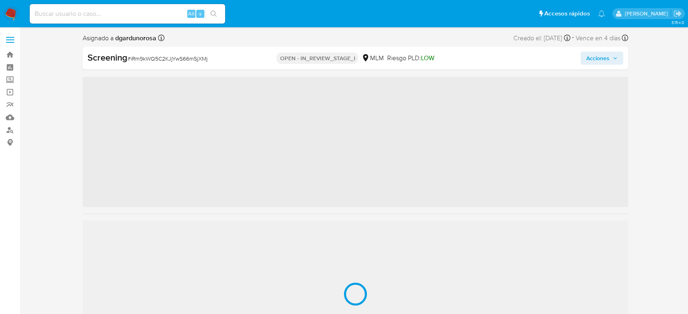
scroll to position [344, 0]
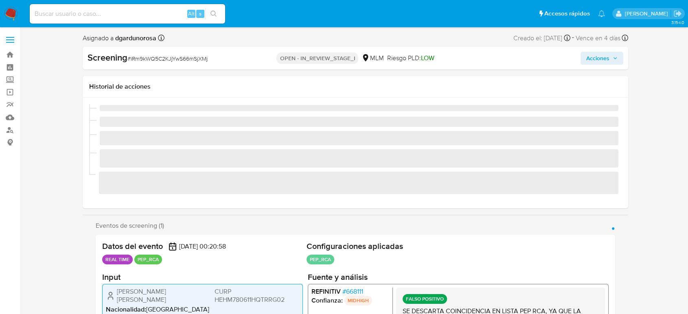
select select "10"
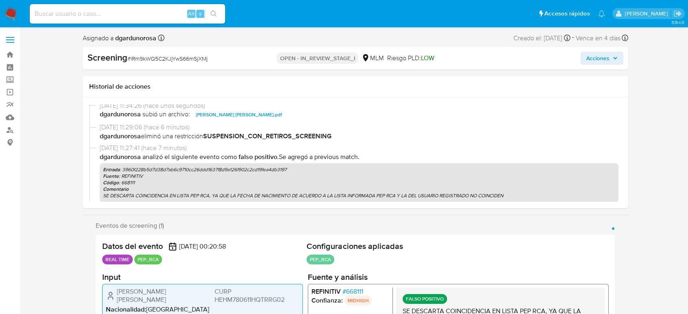
scroll to position [0, 0]
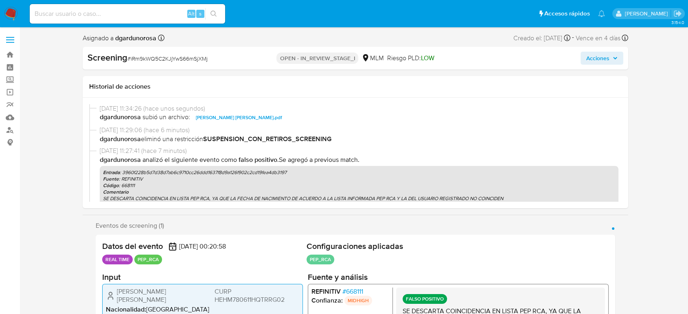
drag, startPoint x: 606, startPoint y: 55, endPoint x: 603, endPoint y: 64, distance: 9.7
click at [606, 55] on span "Acciones" at bounding box center [597, 58] width 23 height 13
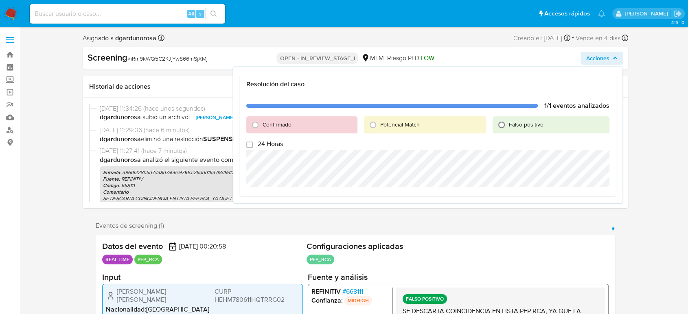
click at [502, 126] on input "Falso positivo" at bounding box center [501, 124] width 13 height 13
radio input "true"
click at [582, 230] on span "Cerrar Caso" at bounding box center [580, 233] width 39 height 11
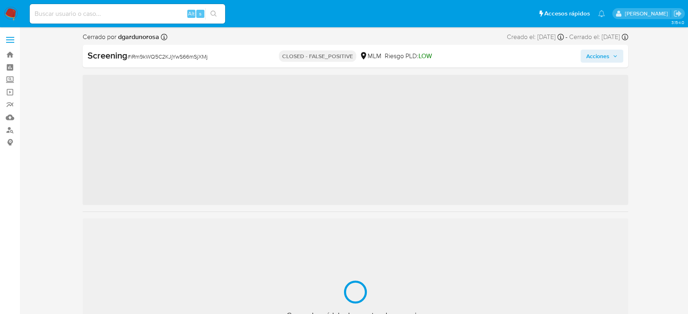
scroll to position [344, 0]
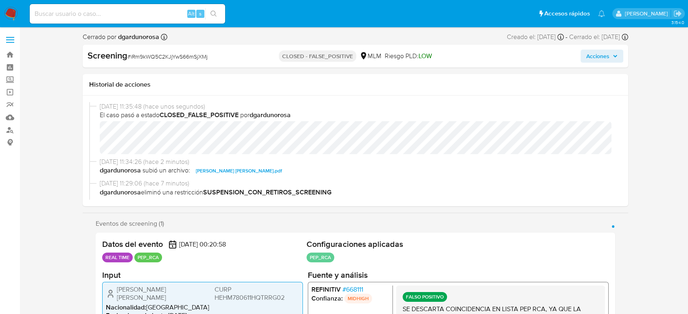
select select "10"
